Goal: Information Seeking & Learning: Understand process/instructions

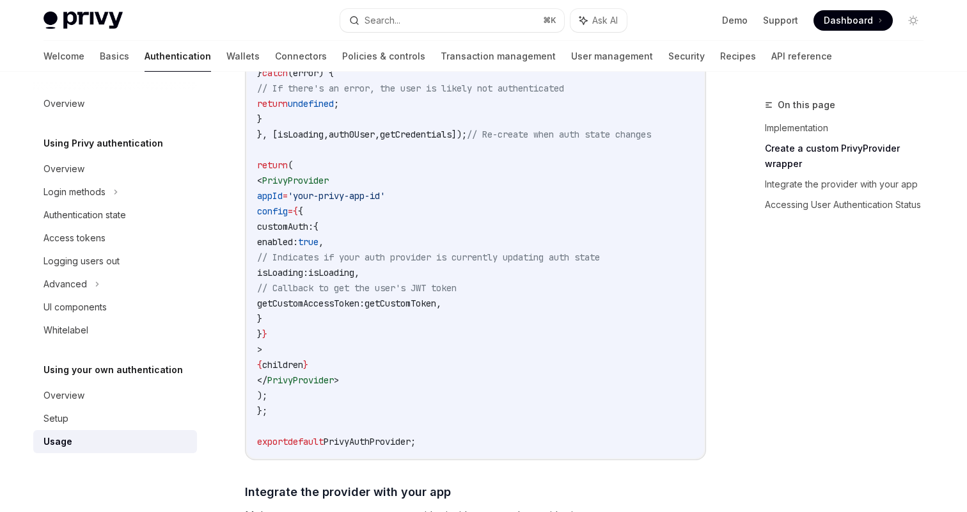
scroll to position [611, 0]
drag, startPoint x: 445, startPoint y: 247, endPoint x: 365, endPoint y: 249, distance: 80.0
click at [365, 249] on code "import { useCallback , PropsWithChildren } from 'react' ; import { PrivyProvide…" at bounding box center [475, 135] width 437 height 629
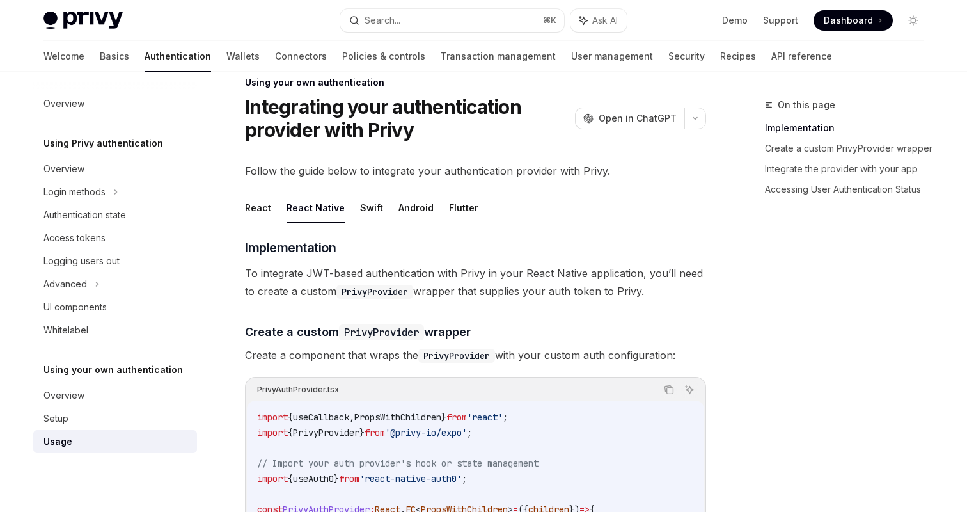
scroll to position [0, 0]
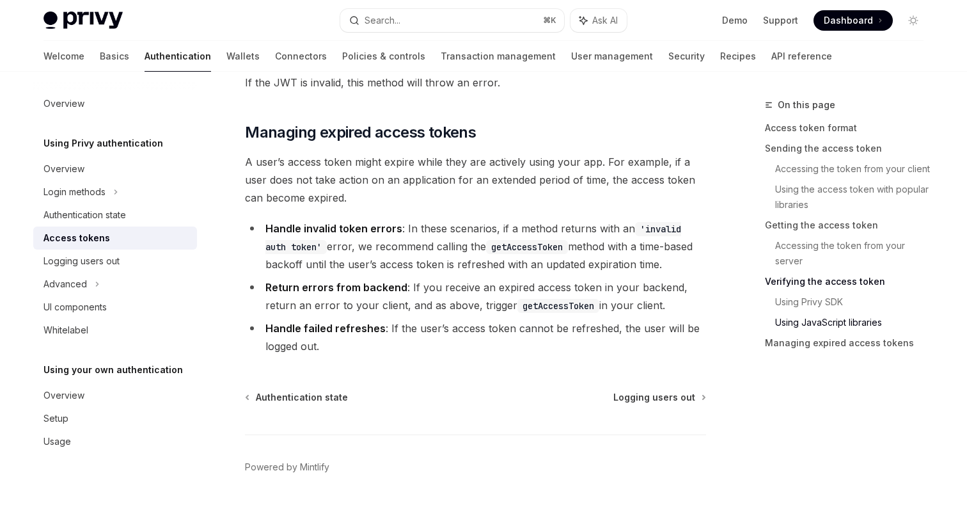
scroll to position [3383, 0]
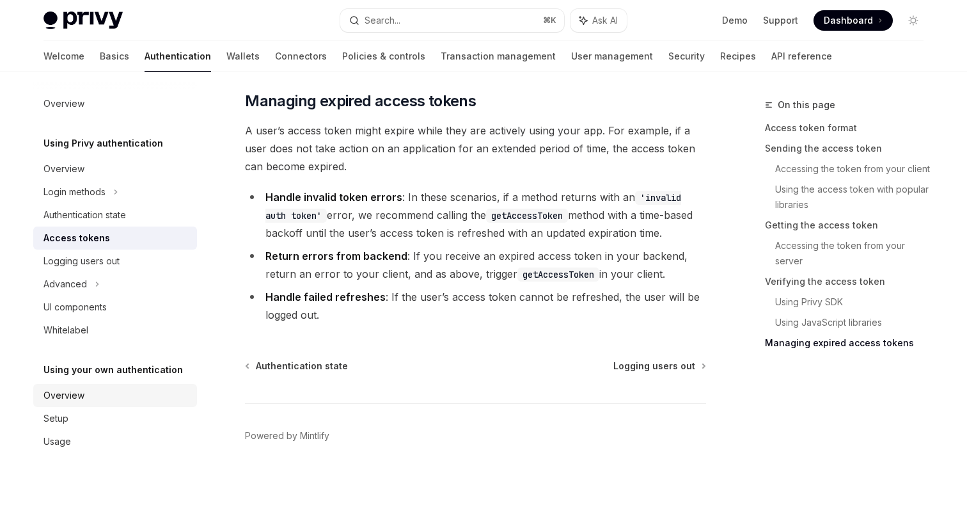
click at [120, 400] on div "Overview" at bounding box center [116, 395] width 146 height 15
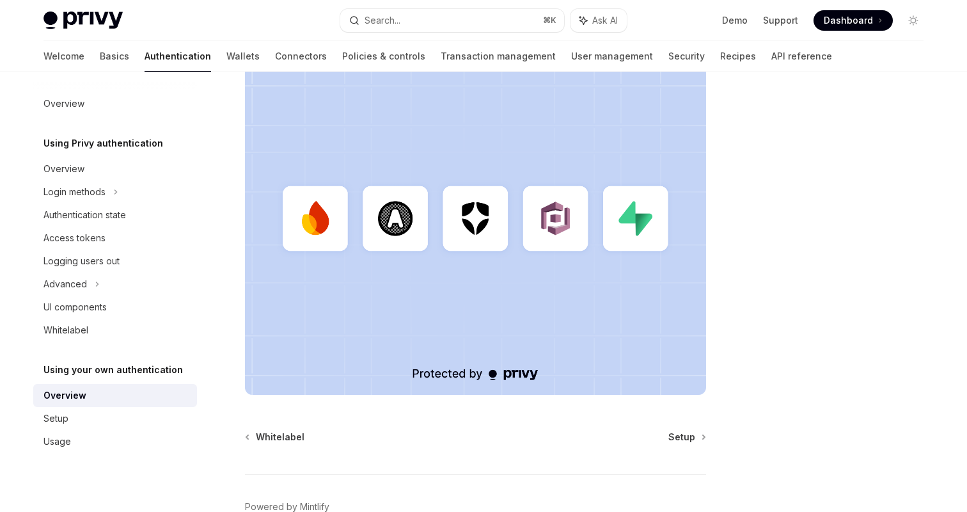
scroll to position [399, 0]
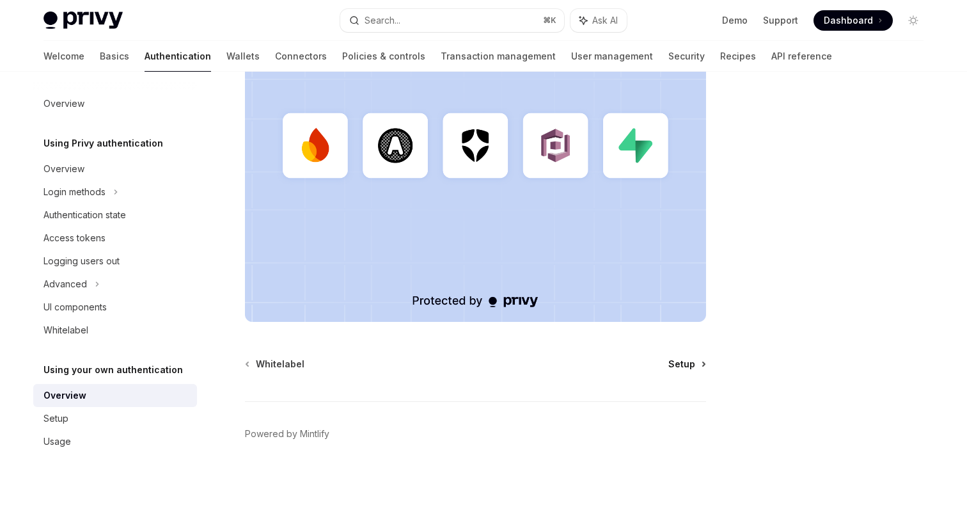
click at [683, 364] on span "Setup" at bounding box center [681, 364] width 27 height 13
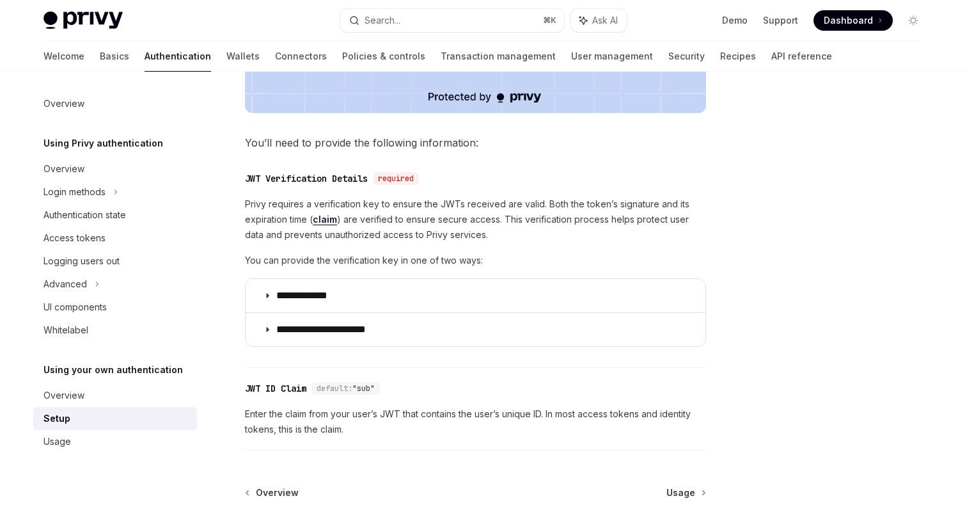
scroll to position [685, 0]
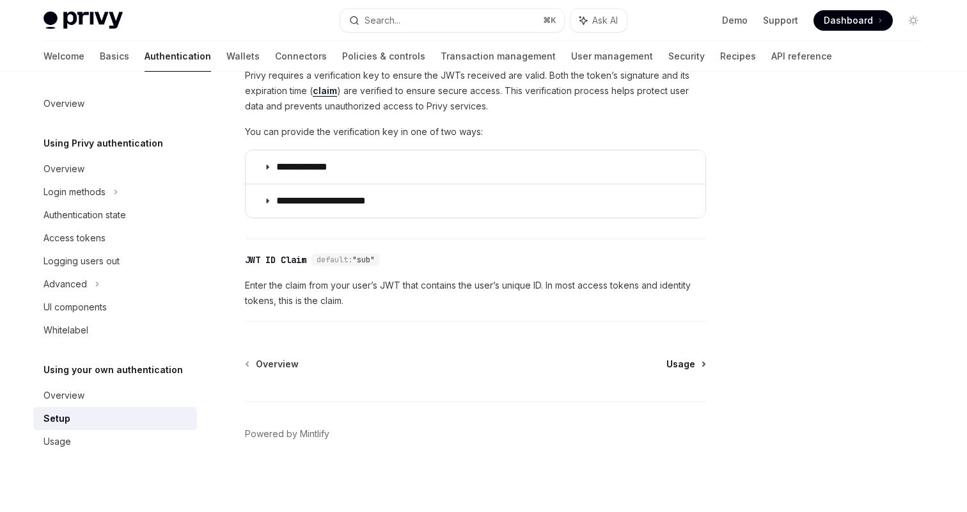
click at [676, 366] on span "Usage" at bounding box center [681, 364] width 29 height 13
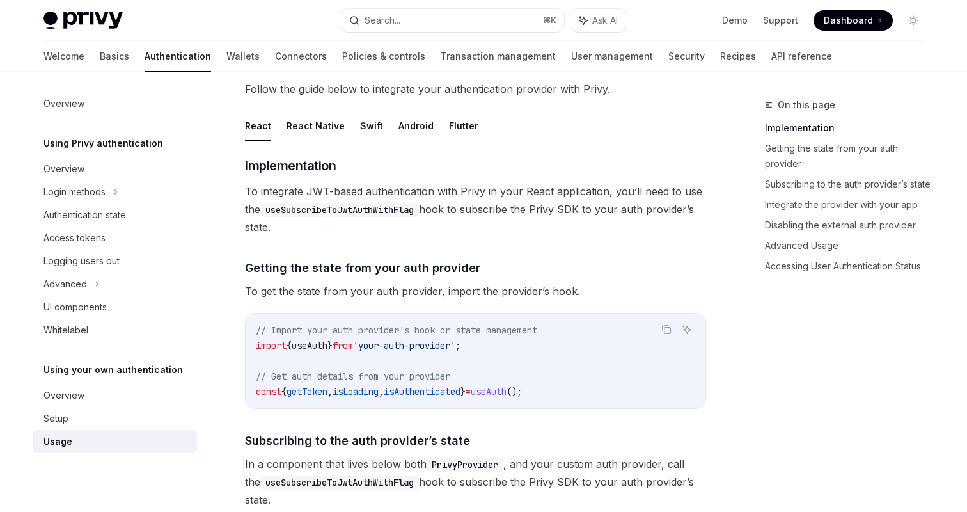
scroll to position [107, 0]
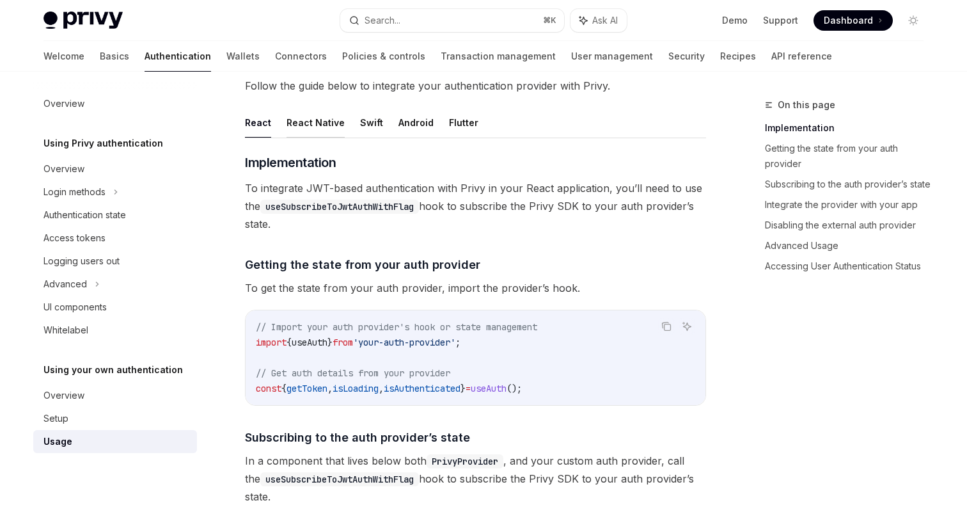
click at [303, 116] on button "React Native" at bounding box center [316, 122] width 58 height 30
type textarea "*"
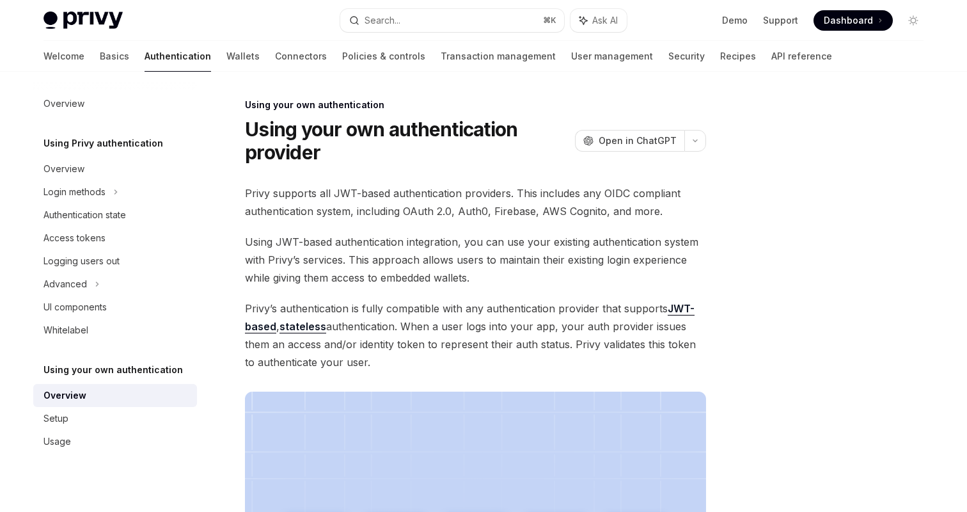
click at [111, 151] on h5 "Using your own authentication" at bounding box center [103, 143] width 120 height 15
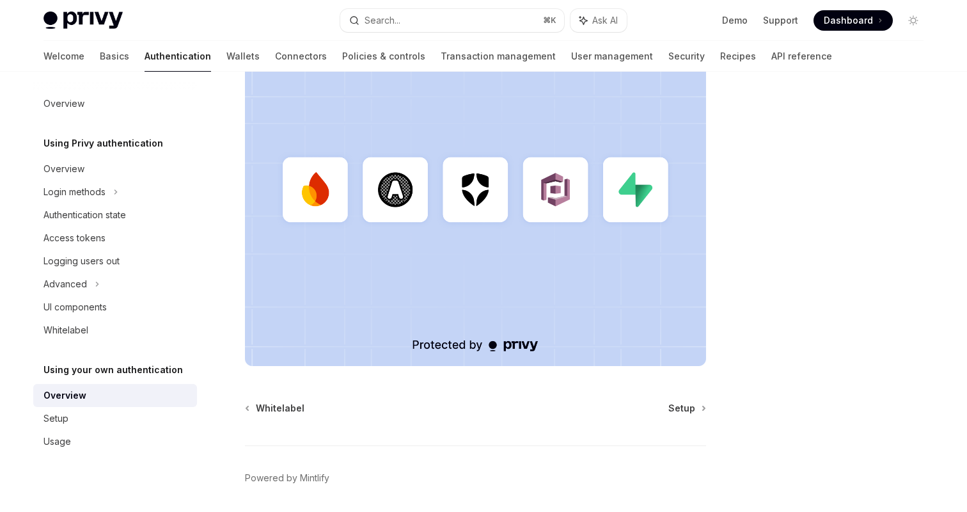
scroll to position [399, 0]
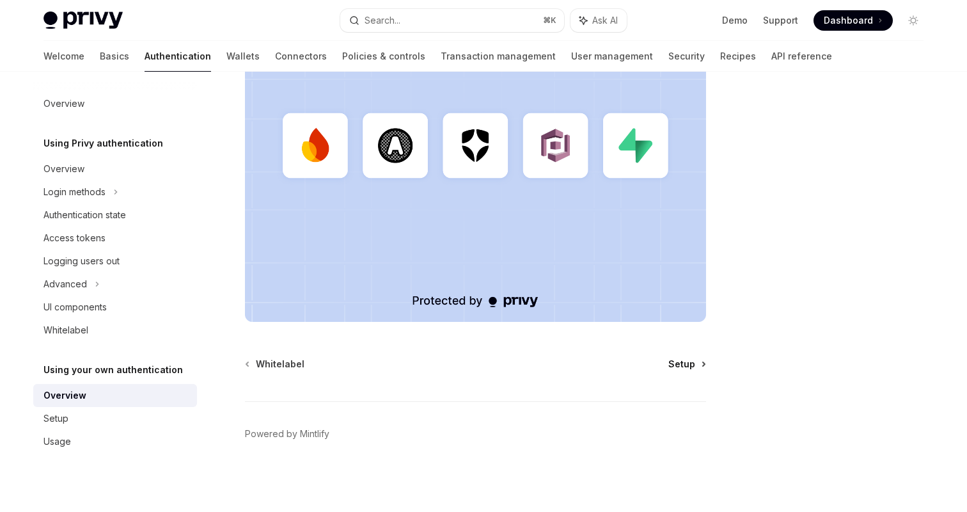
click at [683, 366] on span "Setup" at bounding box center [681, 364] width 27 height 13
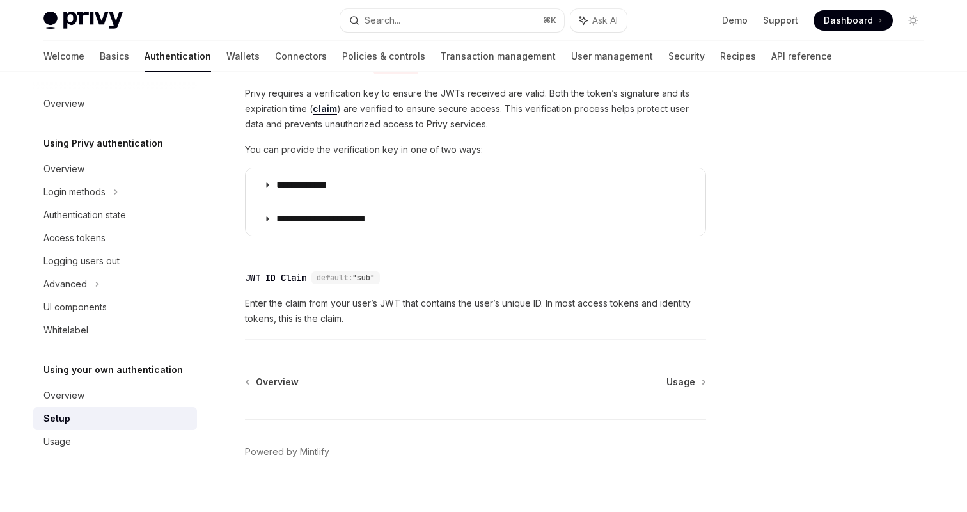
scroll to position [685, 0]
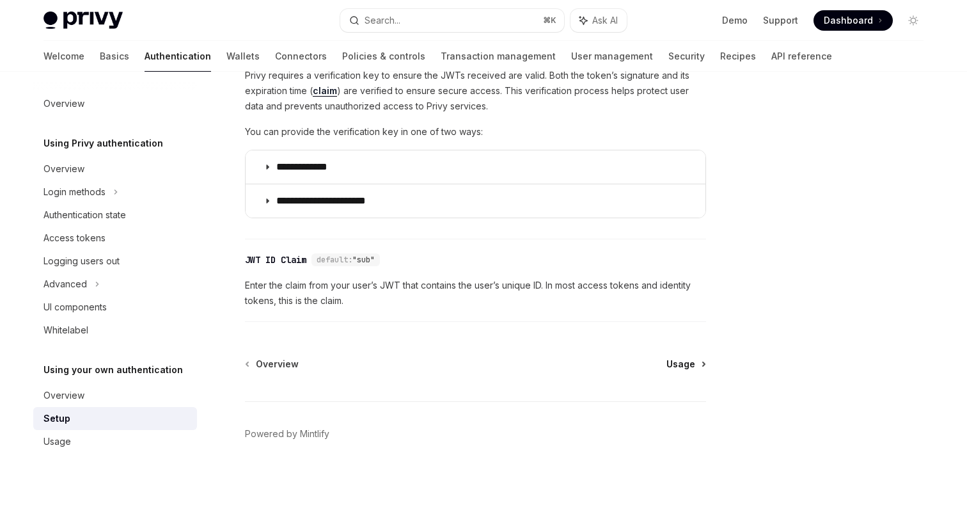
click at [681, 362] on span "Usage" at bounding box center [681, 364] width 29 height 13
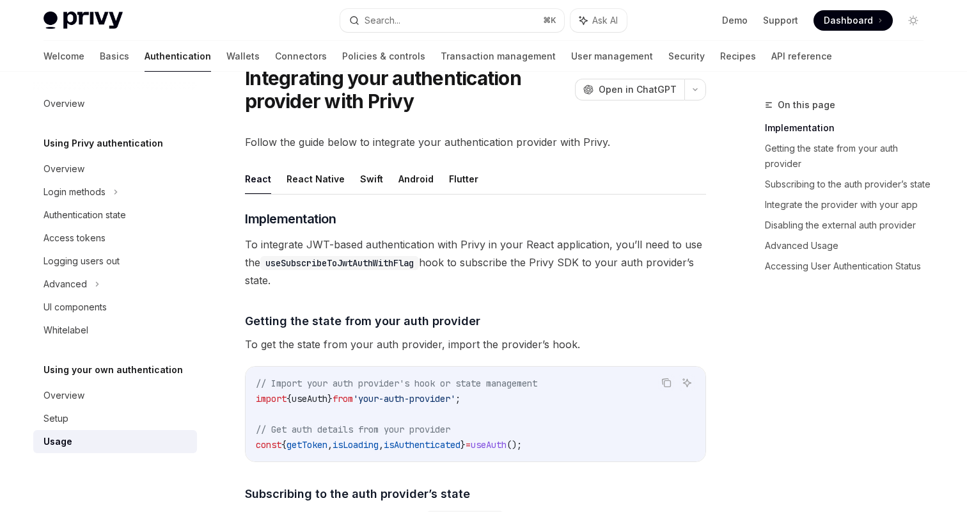
scroll to position [60, 0]
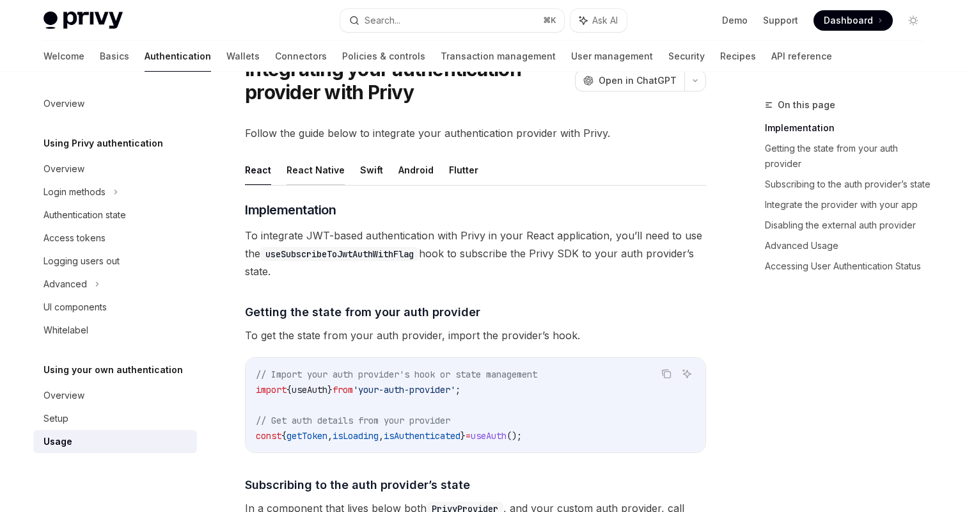
click at [315, 170] on button "React Native" at bounding box center [316, 170] width 58 height 30
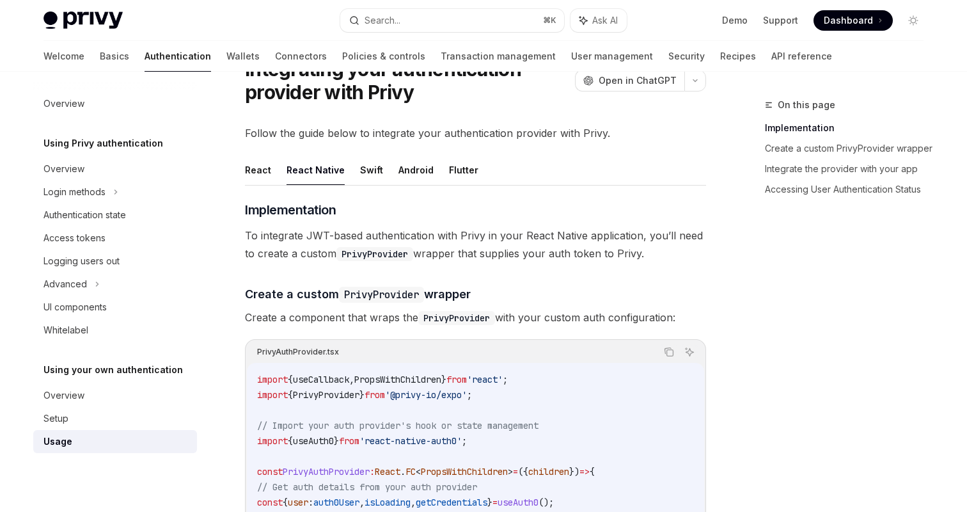
click at [255, 175] on button "React" at bounding box center [258, 170] width 26 height 30
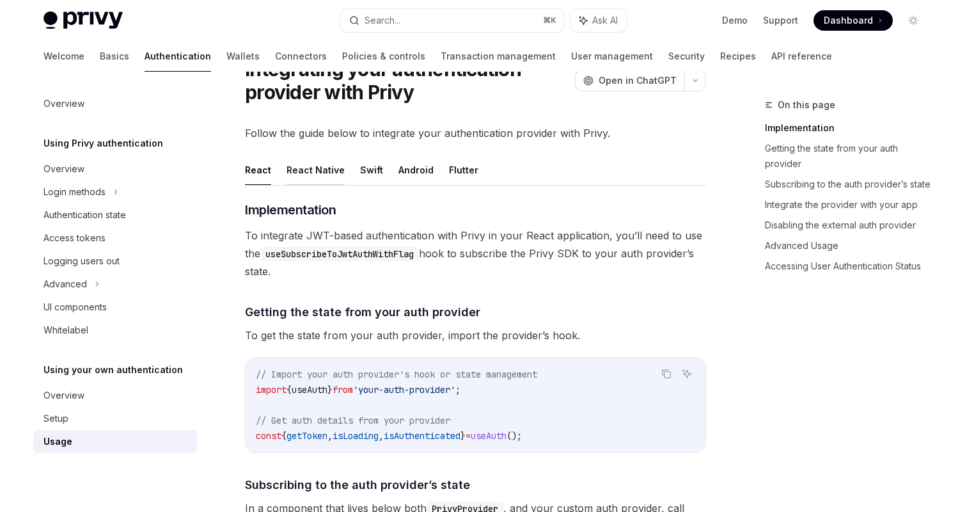
click at [294, 175] on button "React Native" at bounding box center [316, 170] width 58 height 30
type textarea "*"
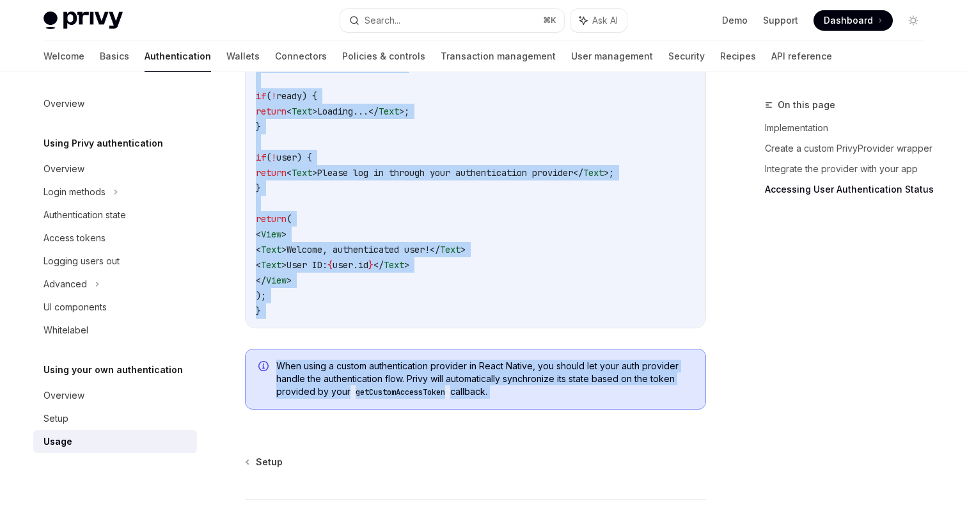
scroll to position [1697, 0]
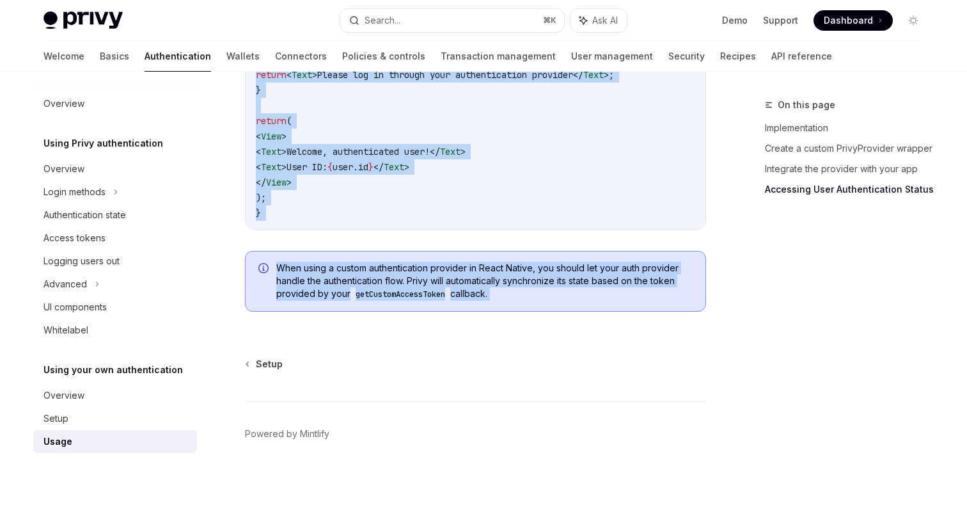
drag, startPoint x: 241, startPoint y: 100, endPoint x: 590, endPoint y: 303, distance: 404.4
copy div "Using your own authentication Integrating your authentication provider with Pri…"
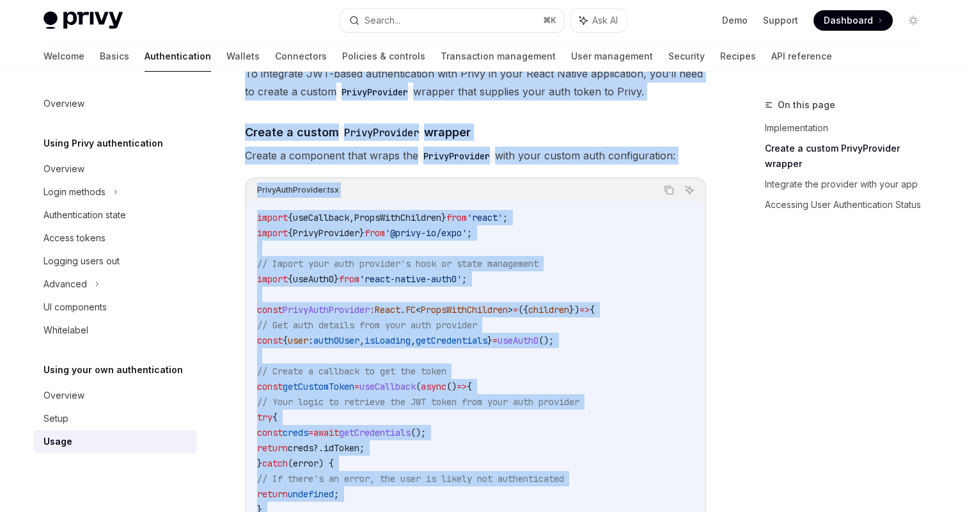
scroll to position [0, 0]
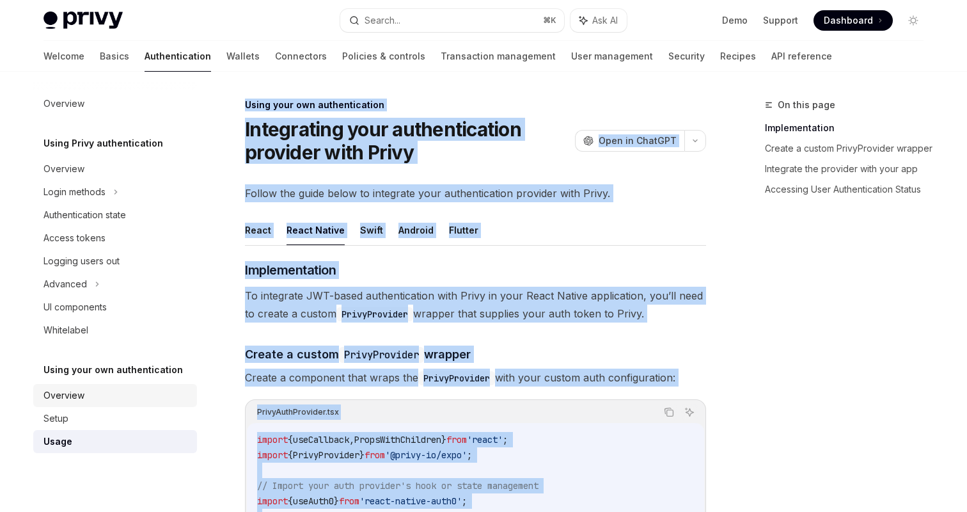
click at [119, 388] on div "Overview" at bounding box center [116, 395] width 146 height 15
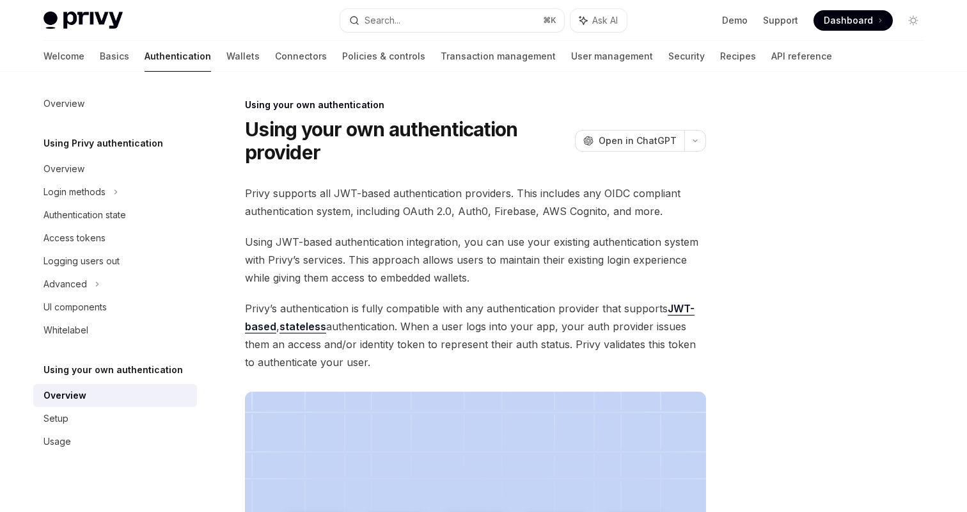
click at [132, 388] on div "Overview" at bounding box center [116, 395] width 146 height 15
click at [126, 396] on div "Overview" at bounding box center [116, 395] width 146 height 15
click at [93, 399] on div "Overview" at bounding box center [116, 395] width 146 height 15
type textarea "*"
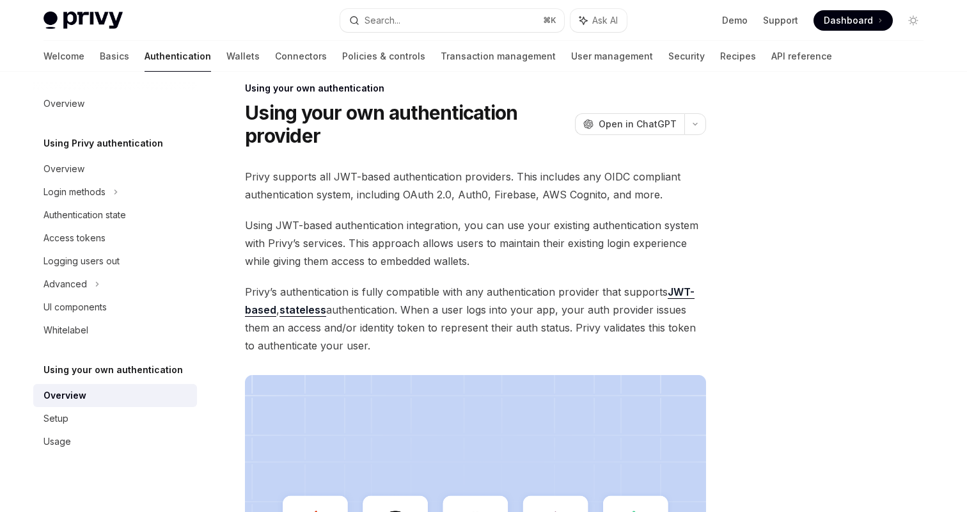
click at [678, 287] on link "JWT-based" at bounding box center [470, 300] width 450 height 31
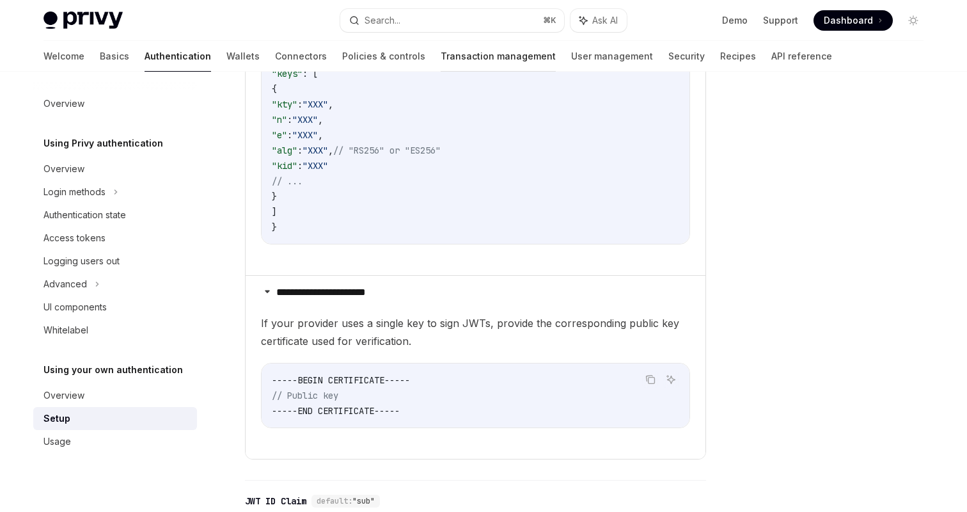
scroll to position [841, 0]
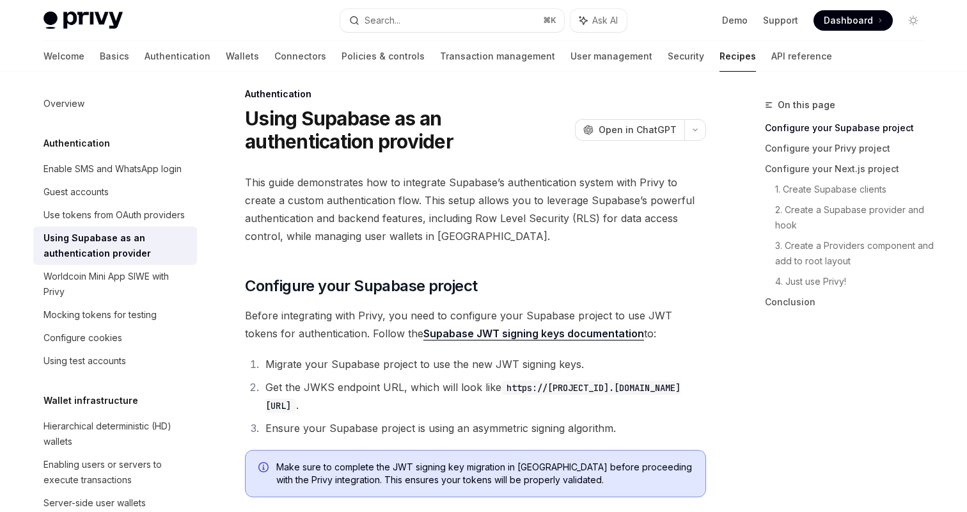
scroll to position [12, 0]
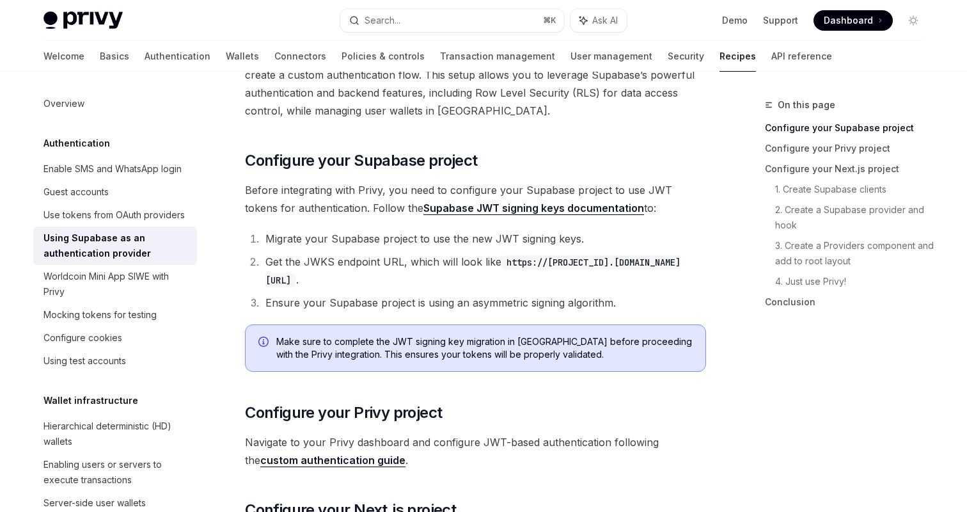
scroll to position [0, 0]
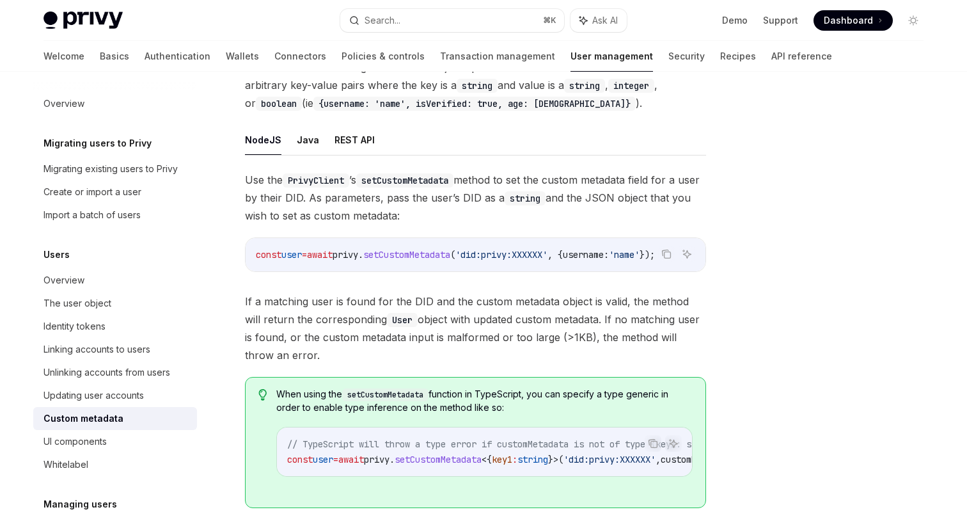
click at [512, 217] on span "Use the PrivyClient ’s setCustomMetadata method to set the custom metadata fiel…" at bounding box center [475, 198] width 461 height 54
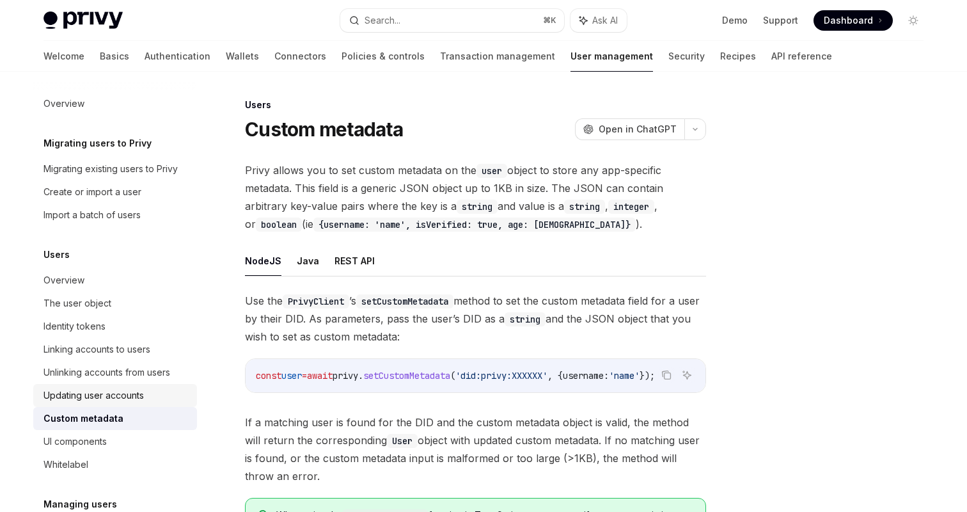
click at [113, 397] on div "Updating user accounts" at bounding box center [93, 395] width 100 height 15
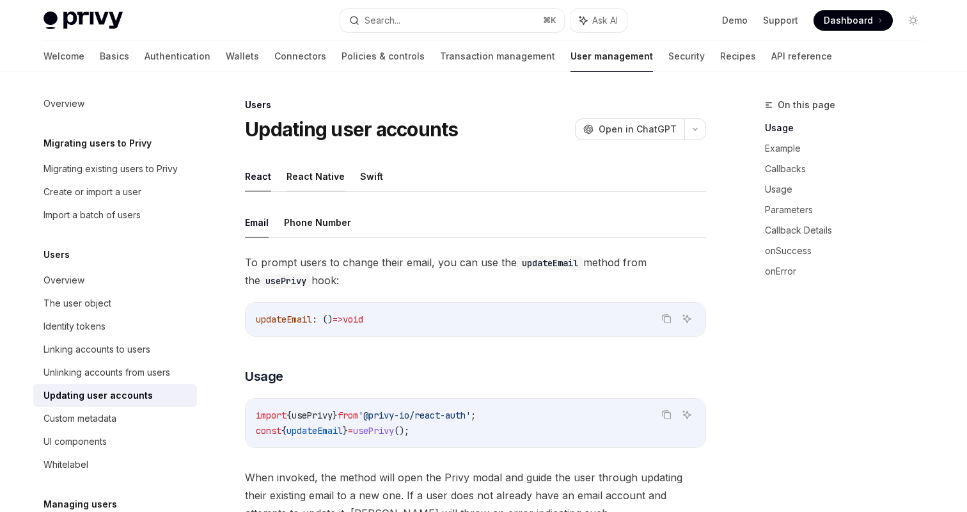
click at [316, 184] on button "React Native" at bounding box center [316, 176] width 58 height 30
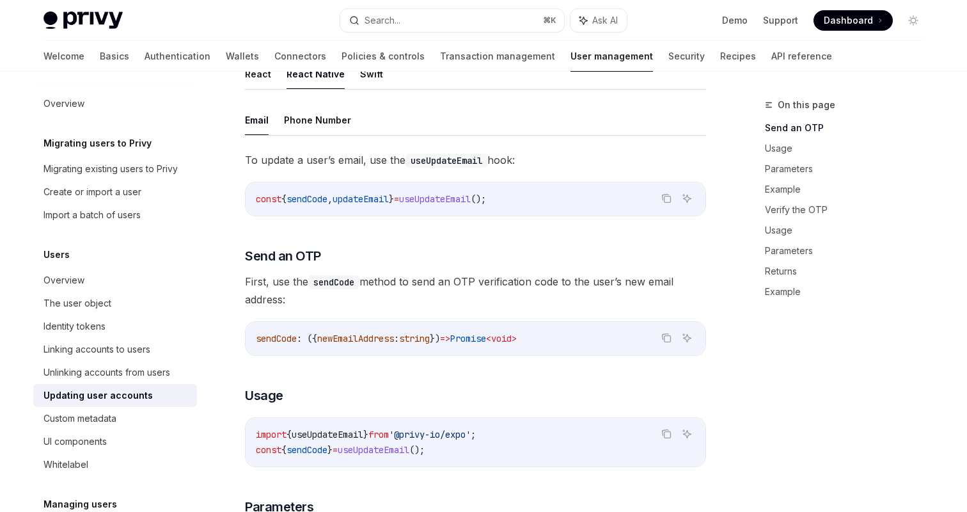
scroll to position [112, 0]
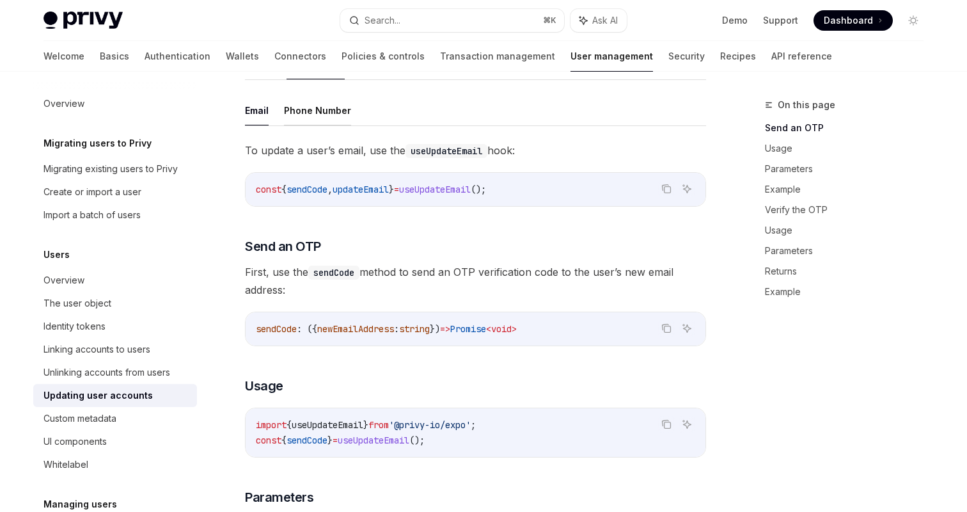
click at [329, 113] on button "Phone Number" at bounding box center [317, 110] width 67 height 30
click at [249, 117] on button "Email" at bounding box center [257, 110] width 24 height 30
click at [308, 115] on button "Phone Number" at bounding box center [317, 110] width 67 height 30
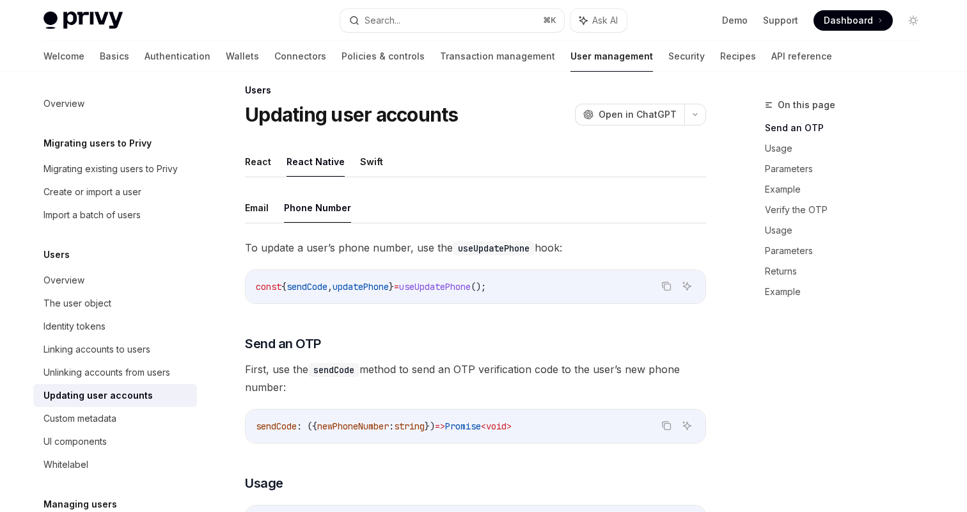
scroll to position [22, 0]
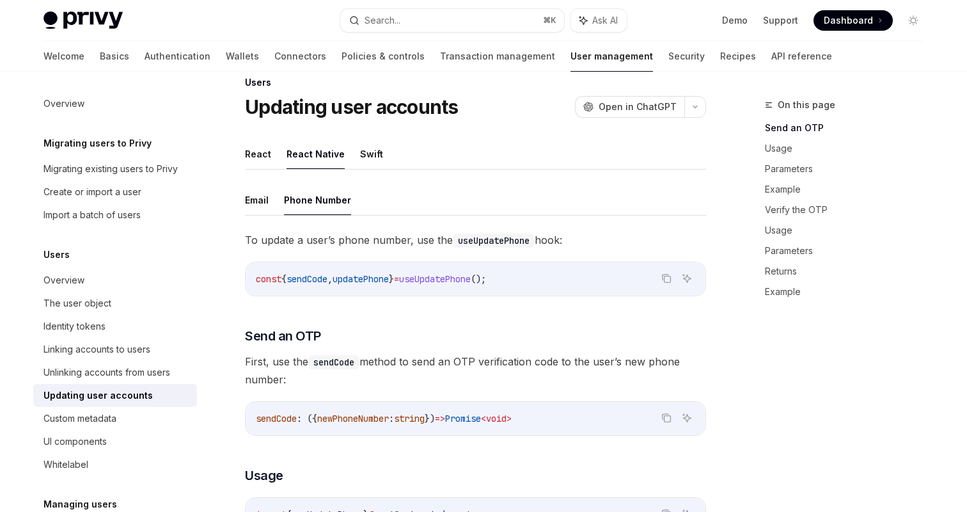
click at [308, 158] on button "React Native" at bounding box center [316, 154] width 58 height 30
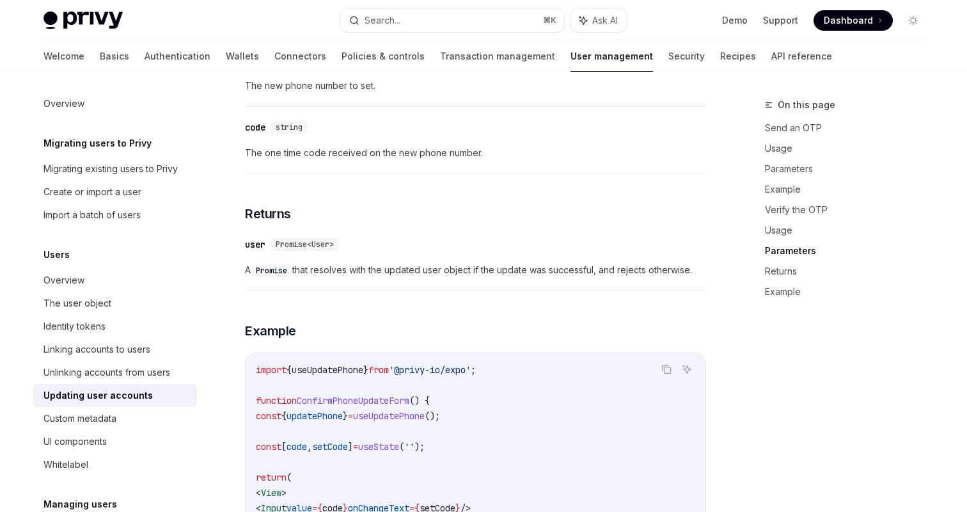
scroll to position [1386, 0]
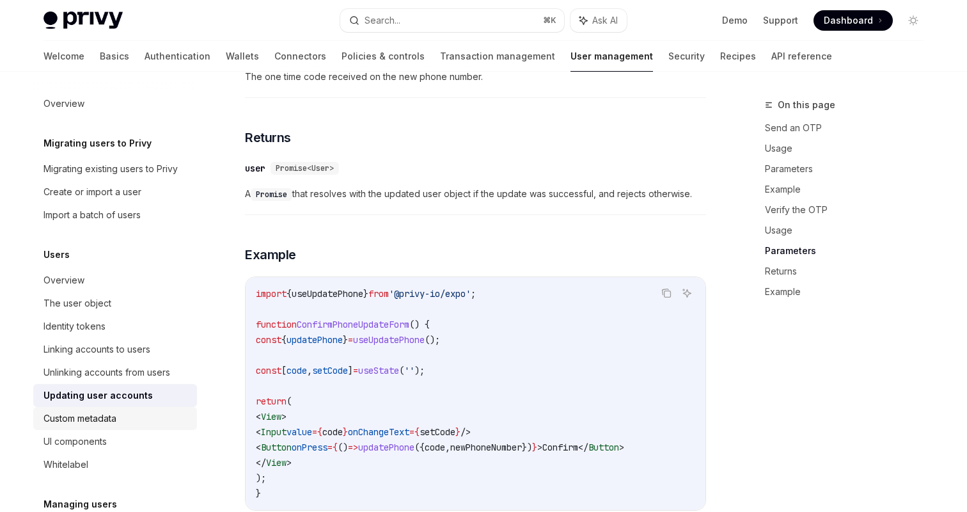
click at [120, 416] on div "Custom metadata" at bounding box center [116, 418] width 146 height 15
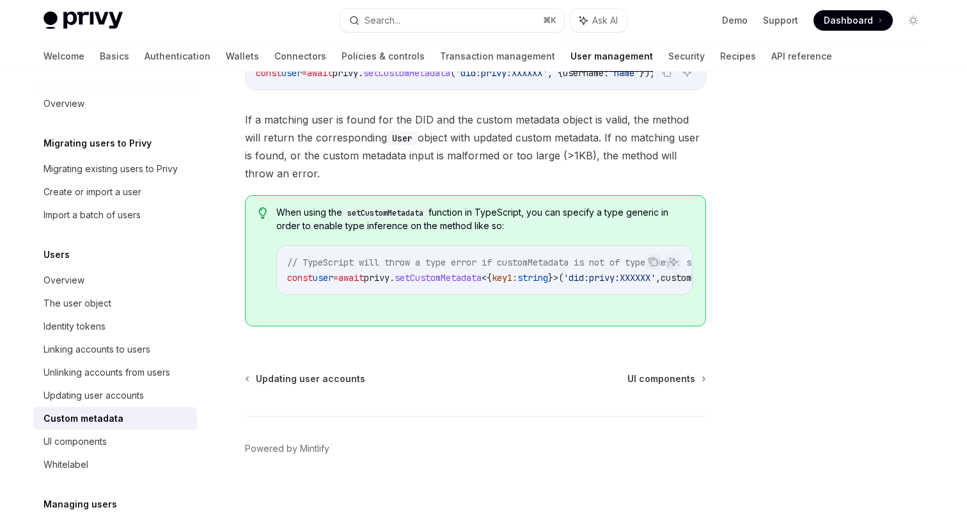
scroll to position [304, 0]
click at [104, 391] on div "Updating user accounts" at bounding box center [93, 395] width 100 height 15
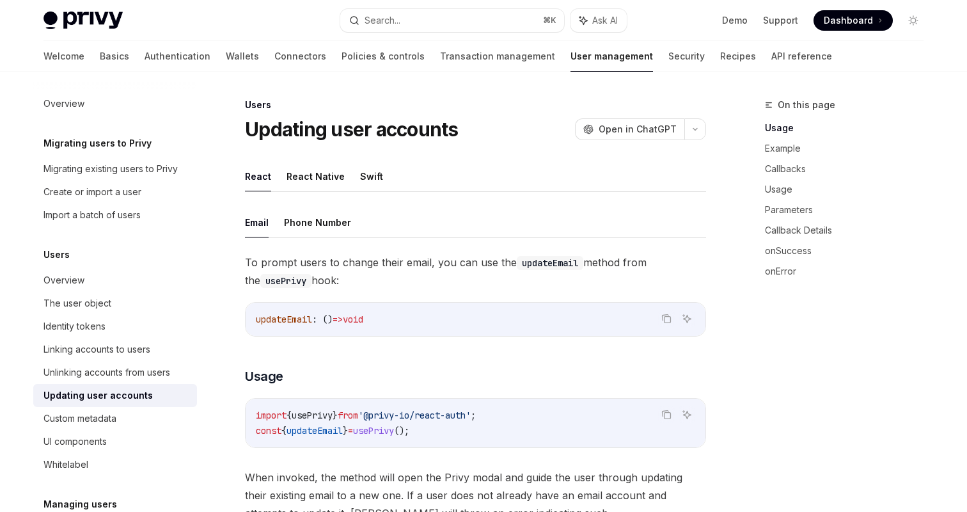
scroll to position [4, 0]
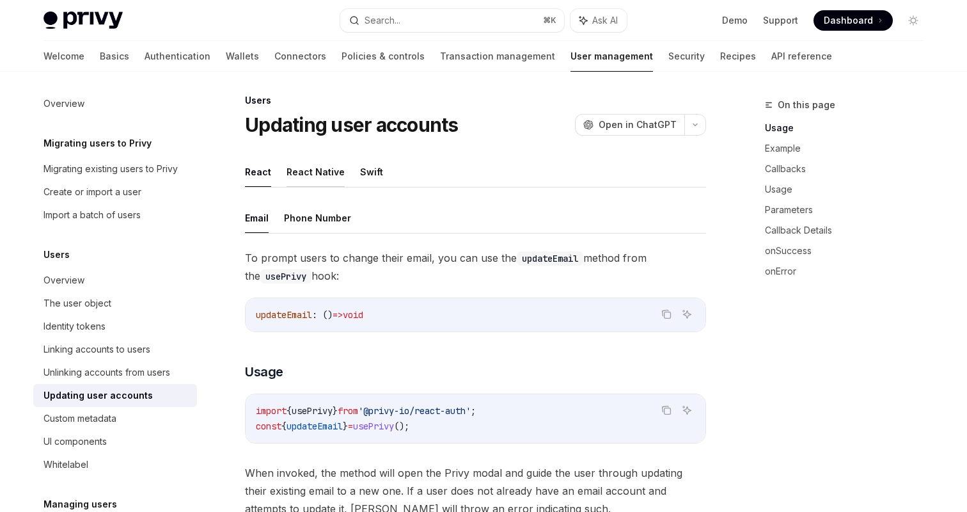
click at [301, 179] on button "React Native" at bounding box center [316, 172] width 58 height 30
type textarea "*"
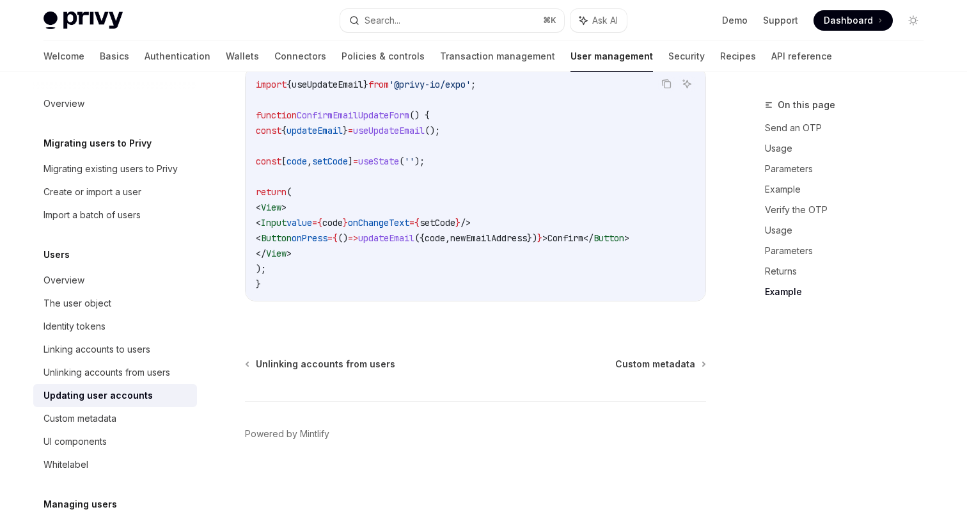
scroll to position [1577, 0]
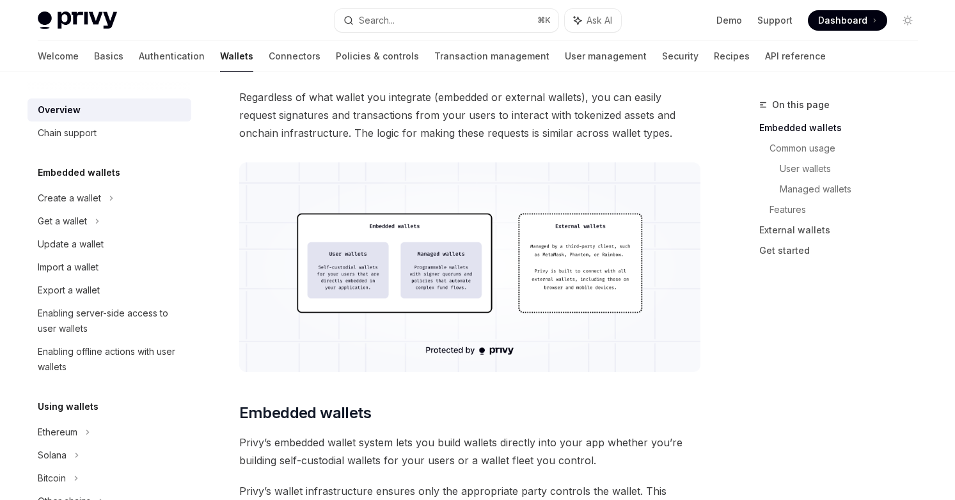
scroll to position [331, 0]
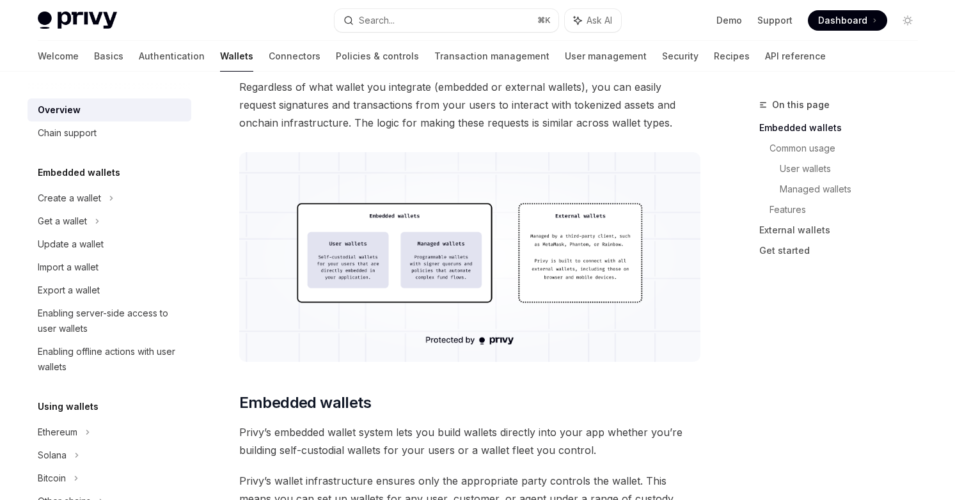
click at [349, 276] on img at bounding box center [469, 257] width 461 height 210
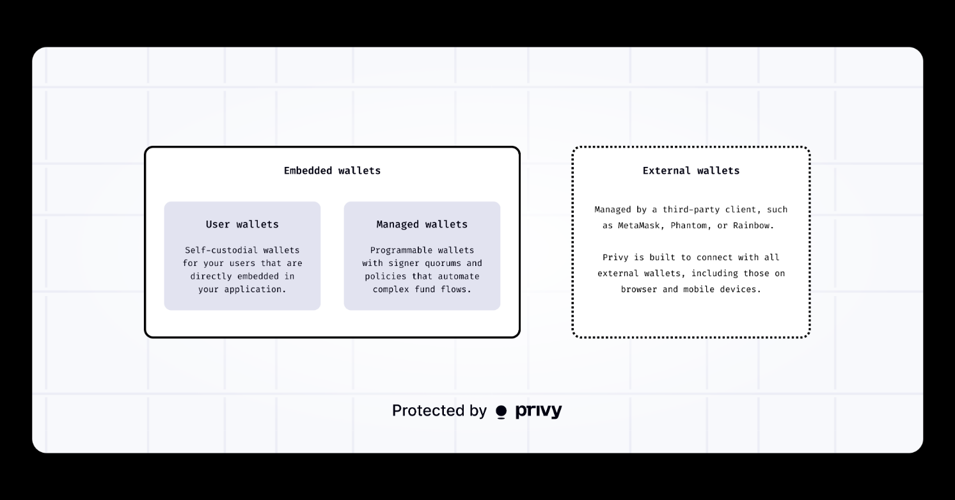
click at [367, 291] on img at bounding box center [477, 250] width 891 height 406
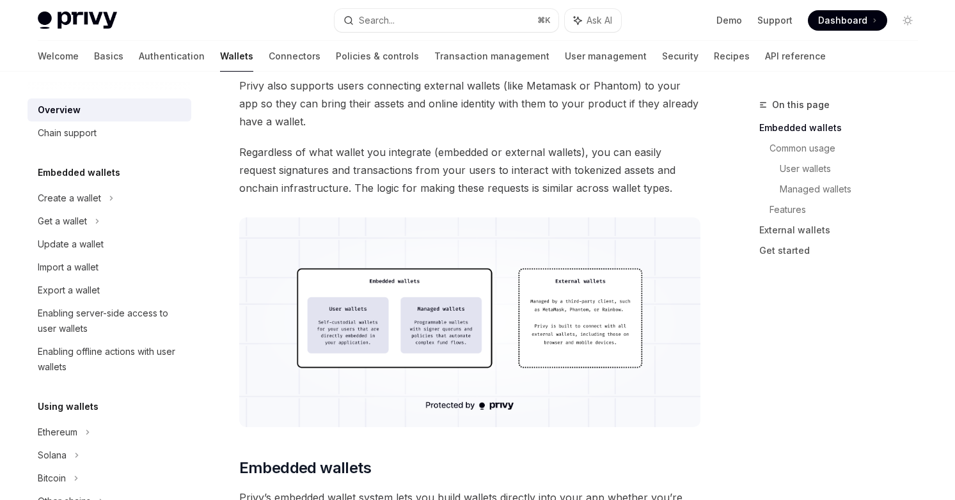
scroll to position [267, 0]
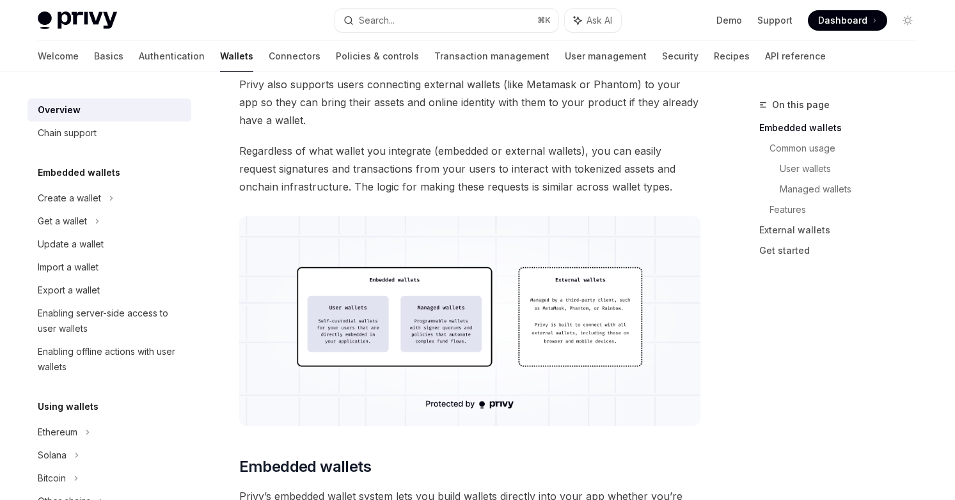
click at [444, 329] on img at bounding box center [469, 321] width 461 height 210
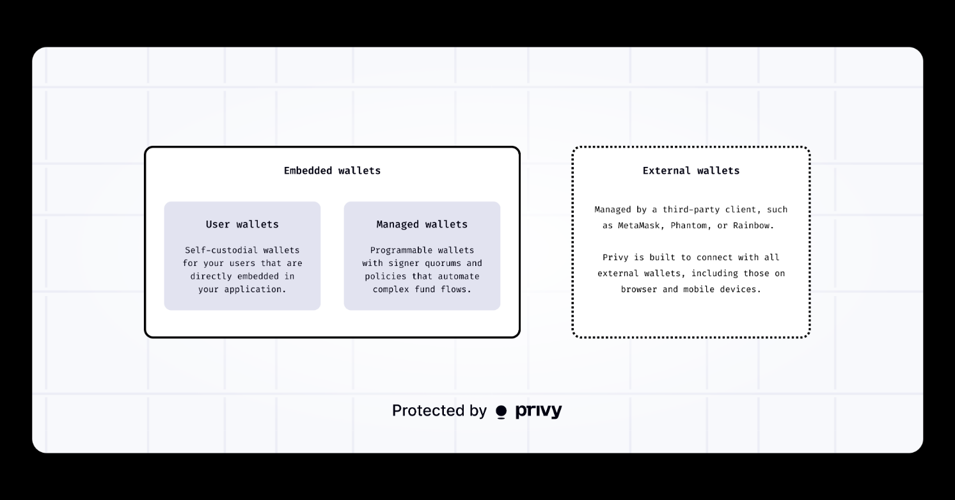
click at [441, 336] on img at bounding box center [477, 250] width 891 height 406
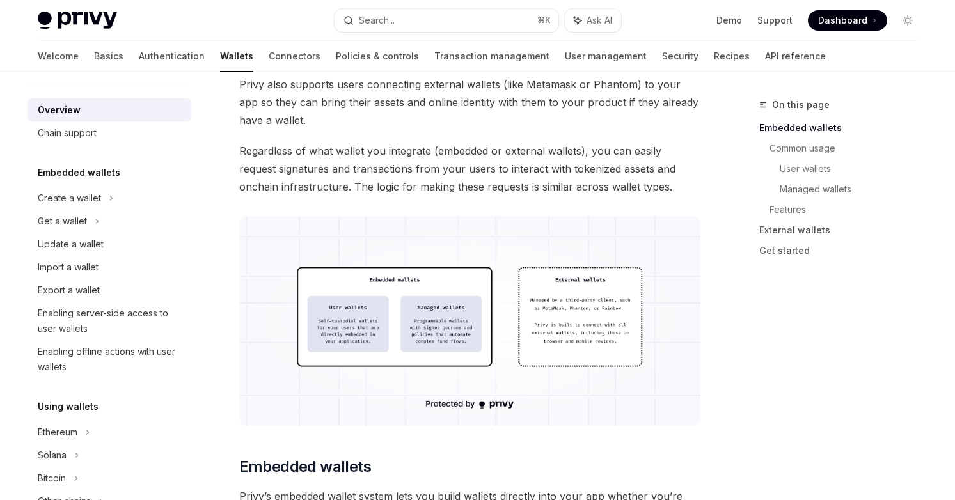
scroll to position [258, 0]
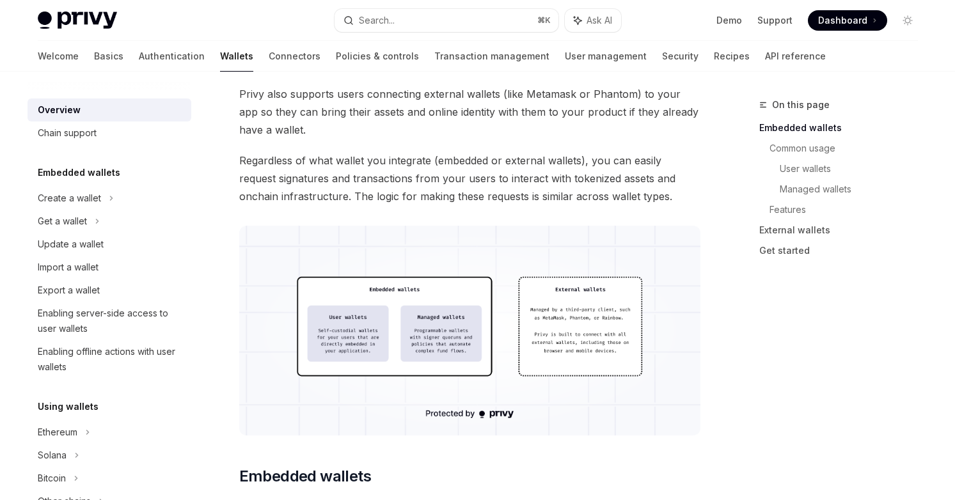
click at [441, 356] on img at bounding box center [469, 331] width 461 height 210
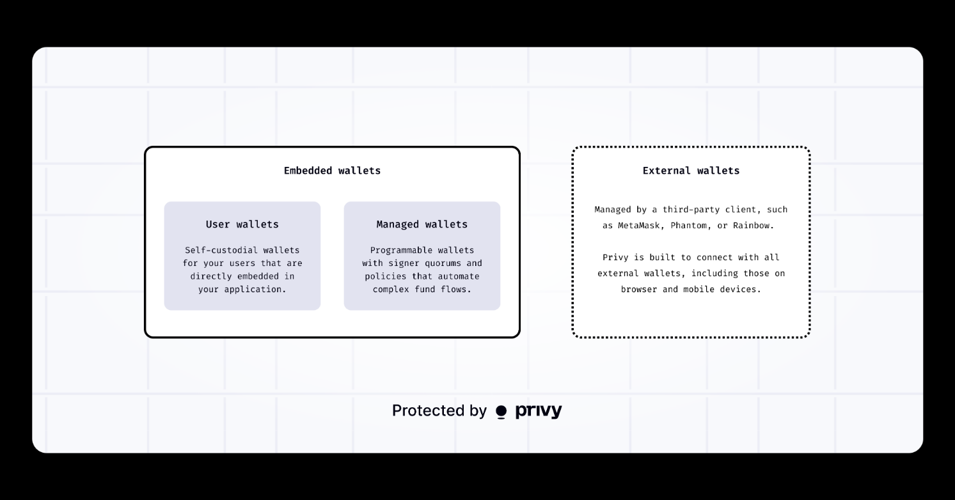
click at [418, 321] on img at bounding box center [477, 250] width 891 height 406
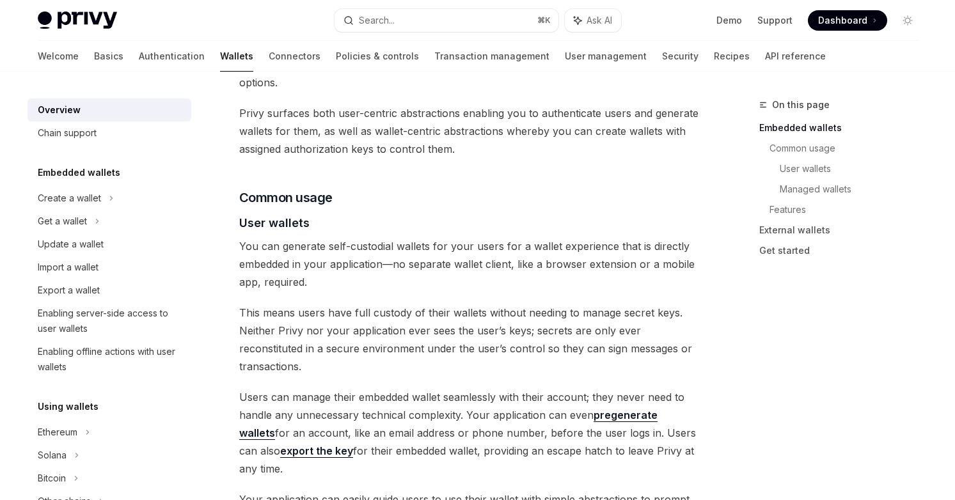
scroll to position [770, 0]
